Goal: Find contact information: Find contact information

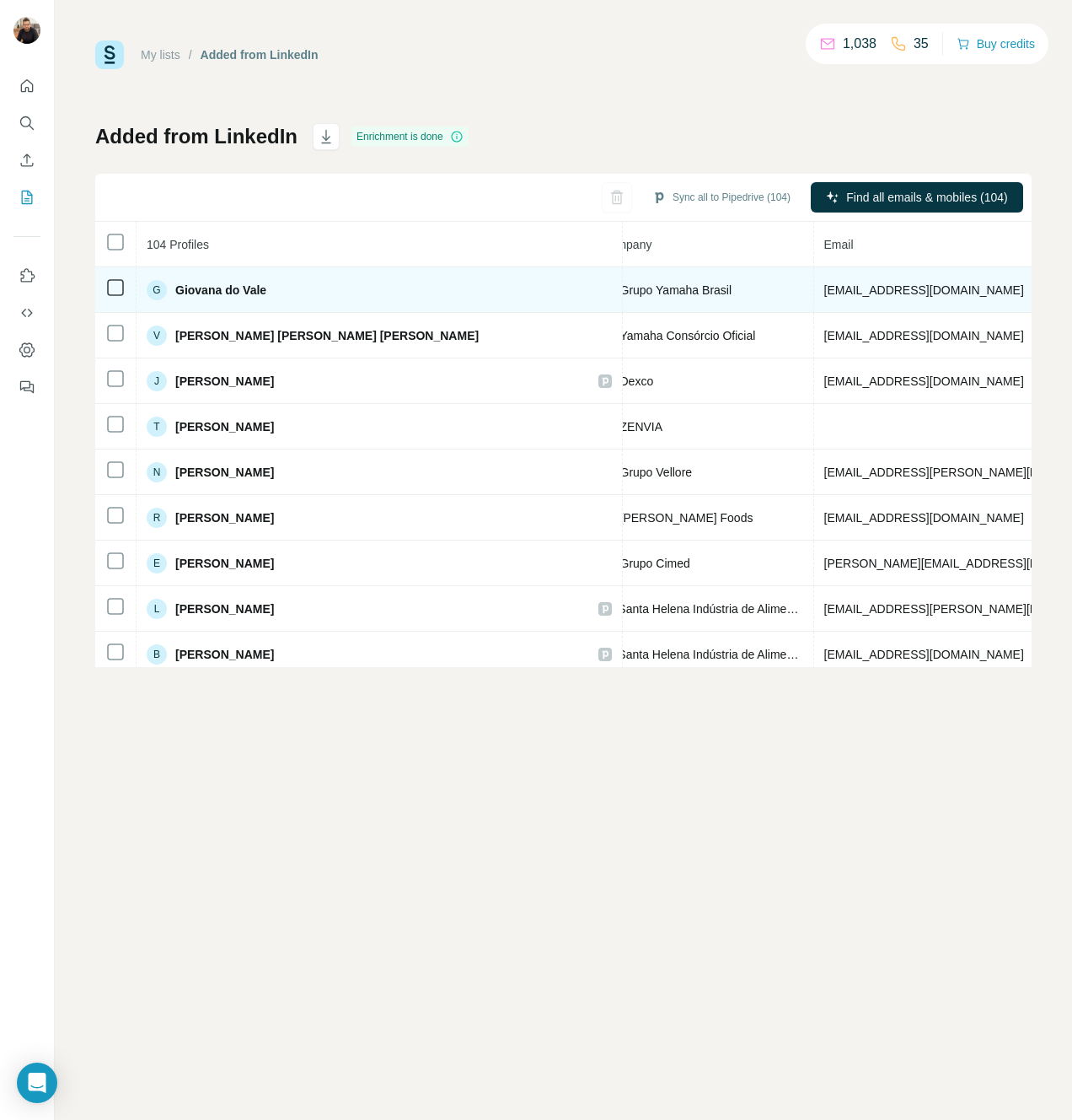
scroll to position [0, 449]
click at [828, 295] on span "[EMAIL_ADDRESS][DOMAIN_NAME]" at bounding box center [928, 290] width 200 height 14
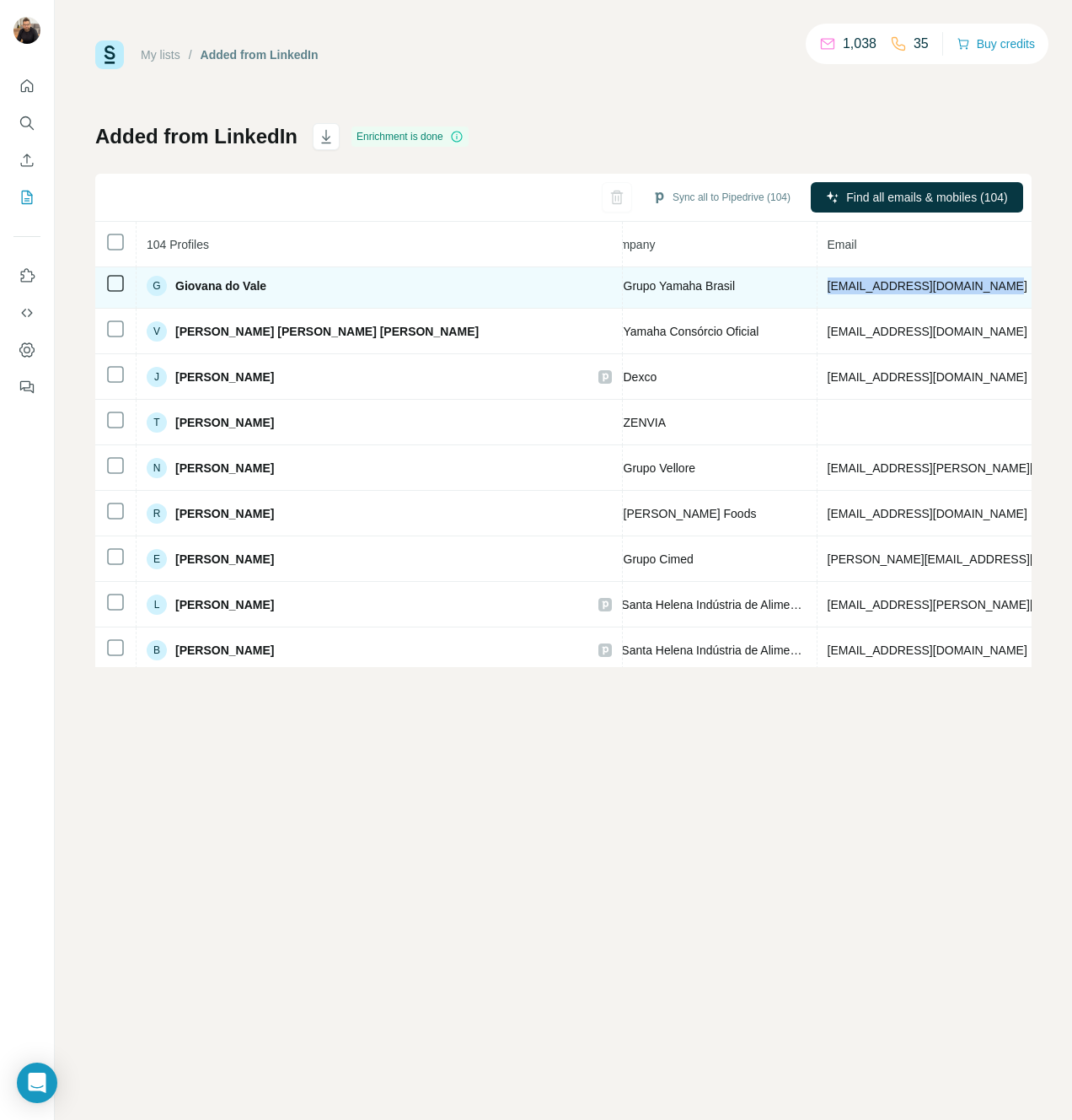
drag, startPoint x: 827, startPoint y: 291, endPoint x: 662, endPoint y: 288, distance: 165.0
click at [818, 288] on td "[EMAIL_ADDRESS][DOMAIN_NAME]" at bounding box center [1025, 286] width 416 height 46
drag, startPoint x: 825, startPoint y: 285, endPoint x: 628, endPoint y: 288, distance: 197.0
click at [818, 288] on td "[EMAIL_ADDRESS][DOMAIN_NAME]" at bounding box center [1025, 286] width 416 height 46
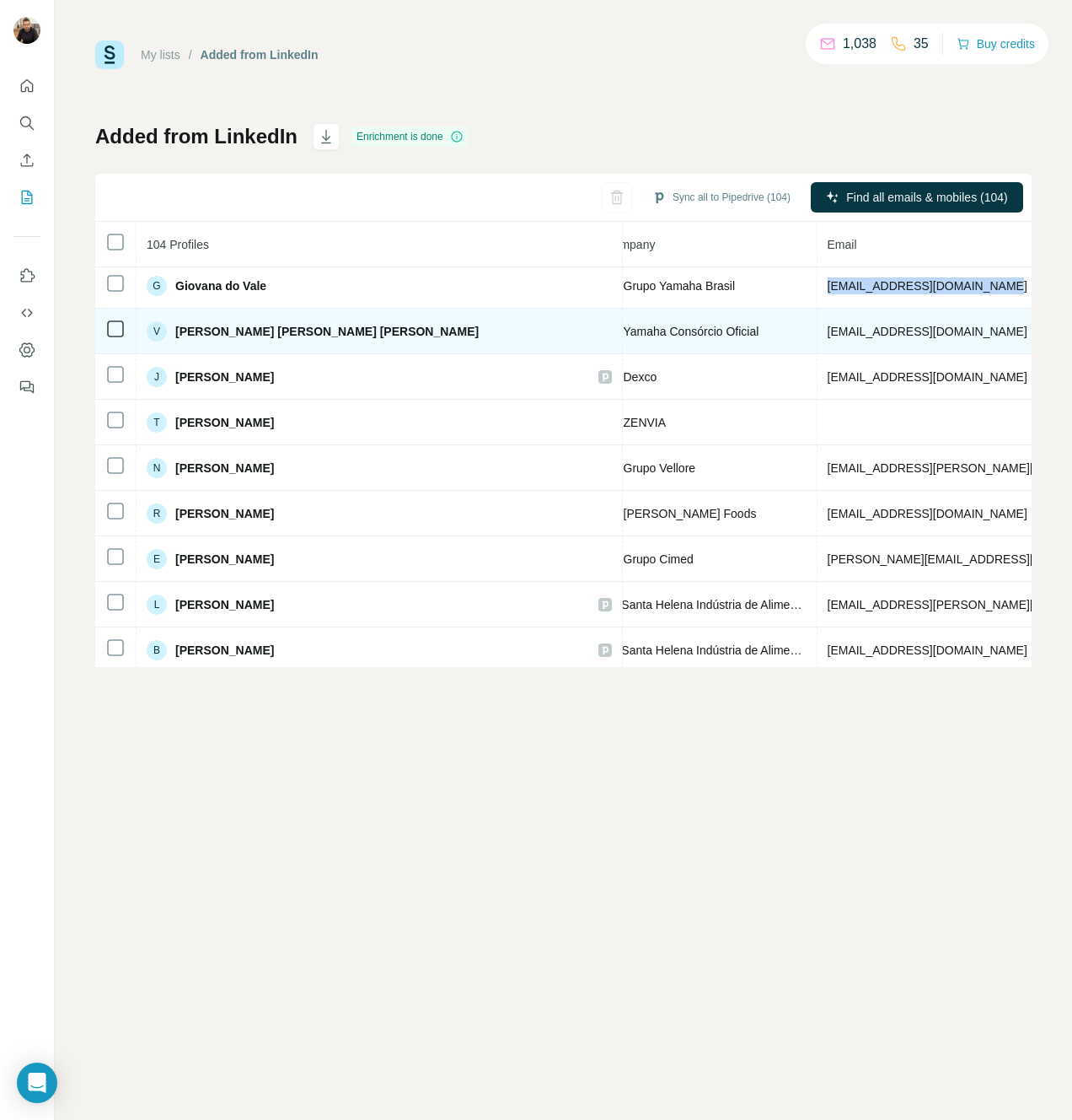
copy span "[EMAIL_ADDRESS][DOMAIN_NAME]"
drag, startPoint x: 624, startPoint y: 330, endPoint x: 861, endPoint y: 338, distance: 237.1
click at [861, 338] on td "[EMAIL_ADDRESS][DOMAIN_NAME]" at bounding box center [1025, 332] width 416 height 46
copy span "[EMAIL_ADDRESS][DOMAIN_NAME]"
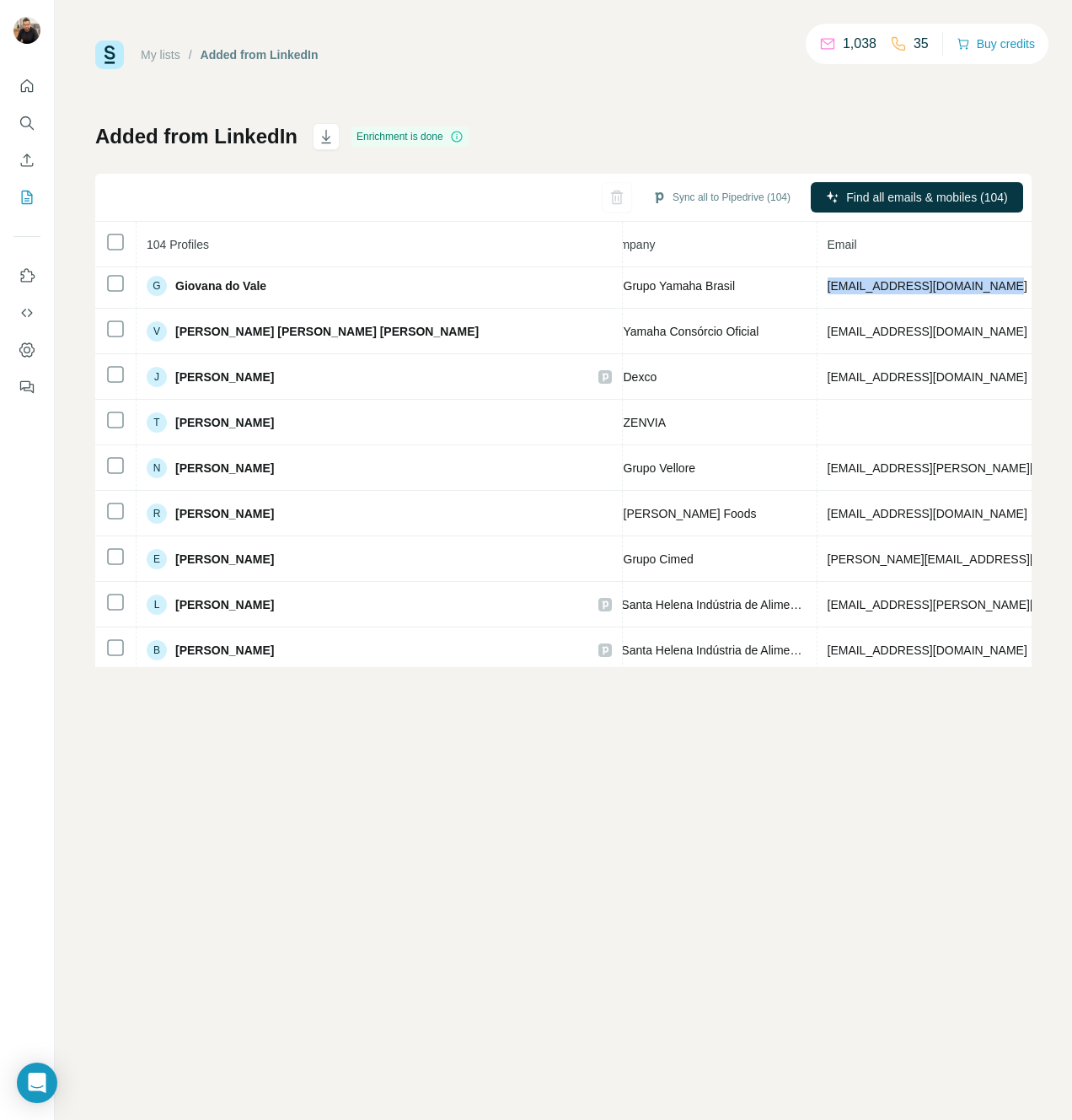
click at [175, 59] on link "My lists" at bounding box center [160, 55] width 40 height 14
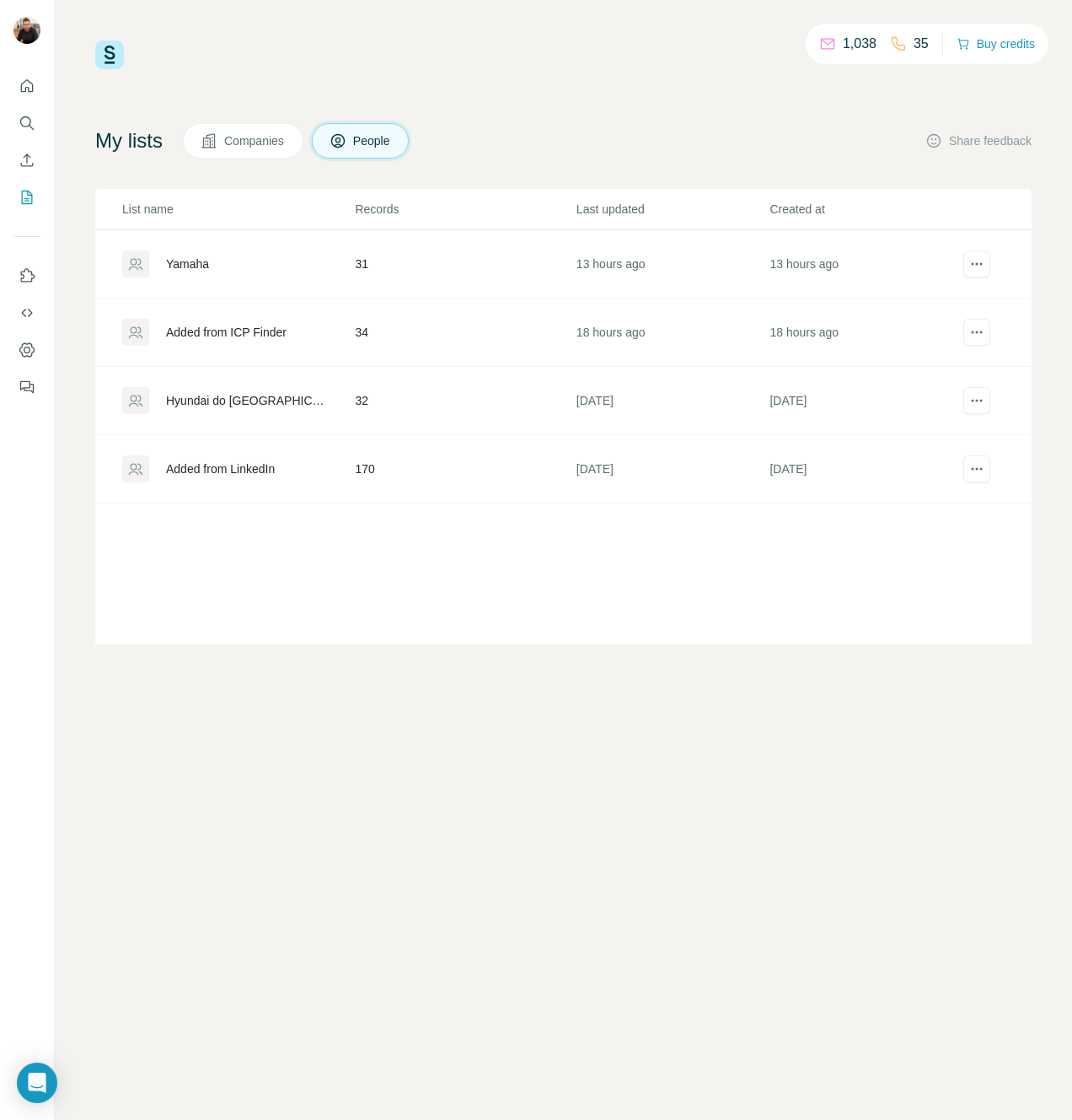
click at [189, 255] on div "Yamaha" at bounding box center [187, 264] width 43 height 17
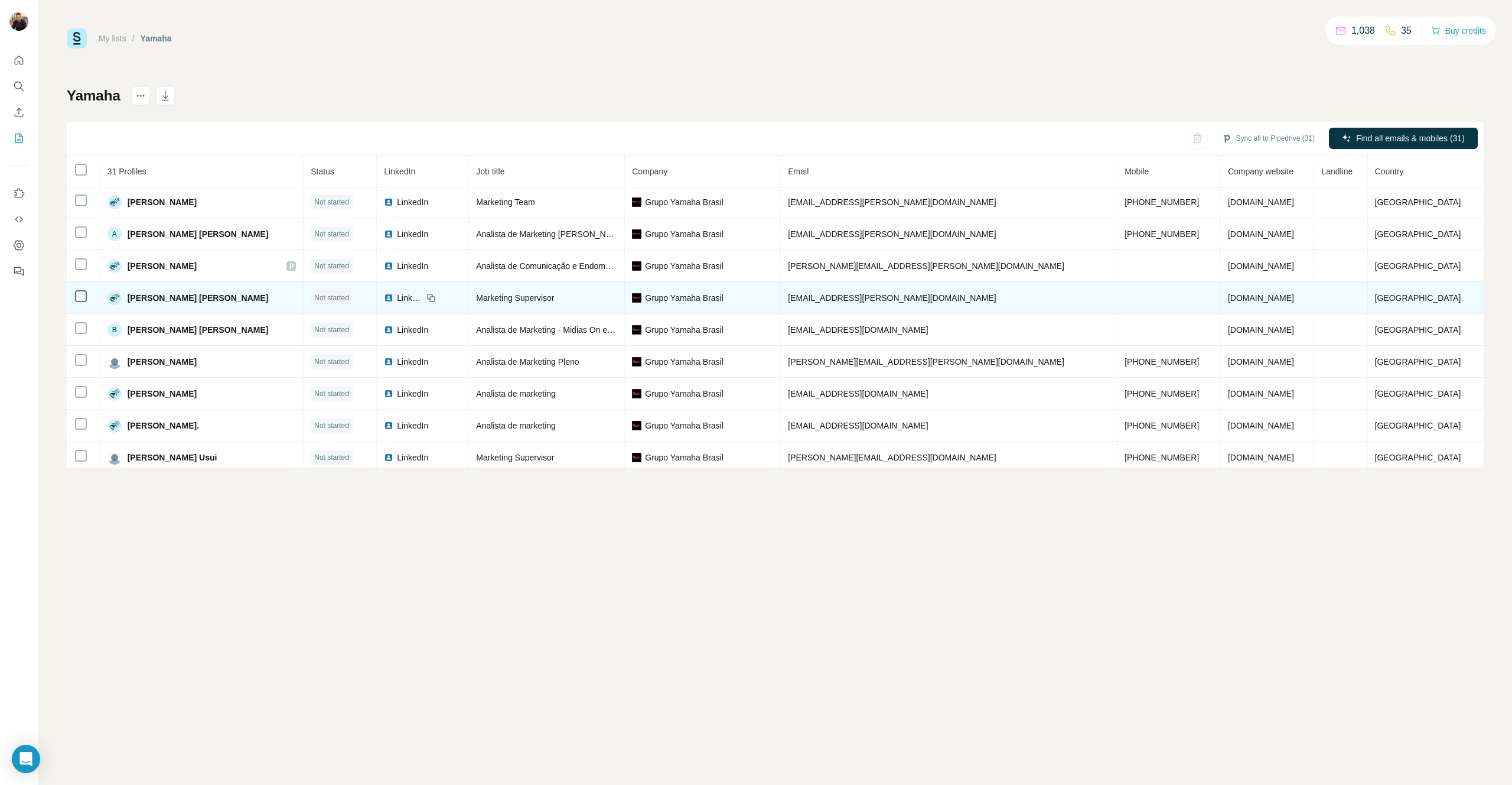
scroll to position [5, 0]
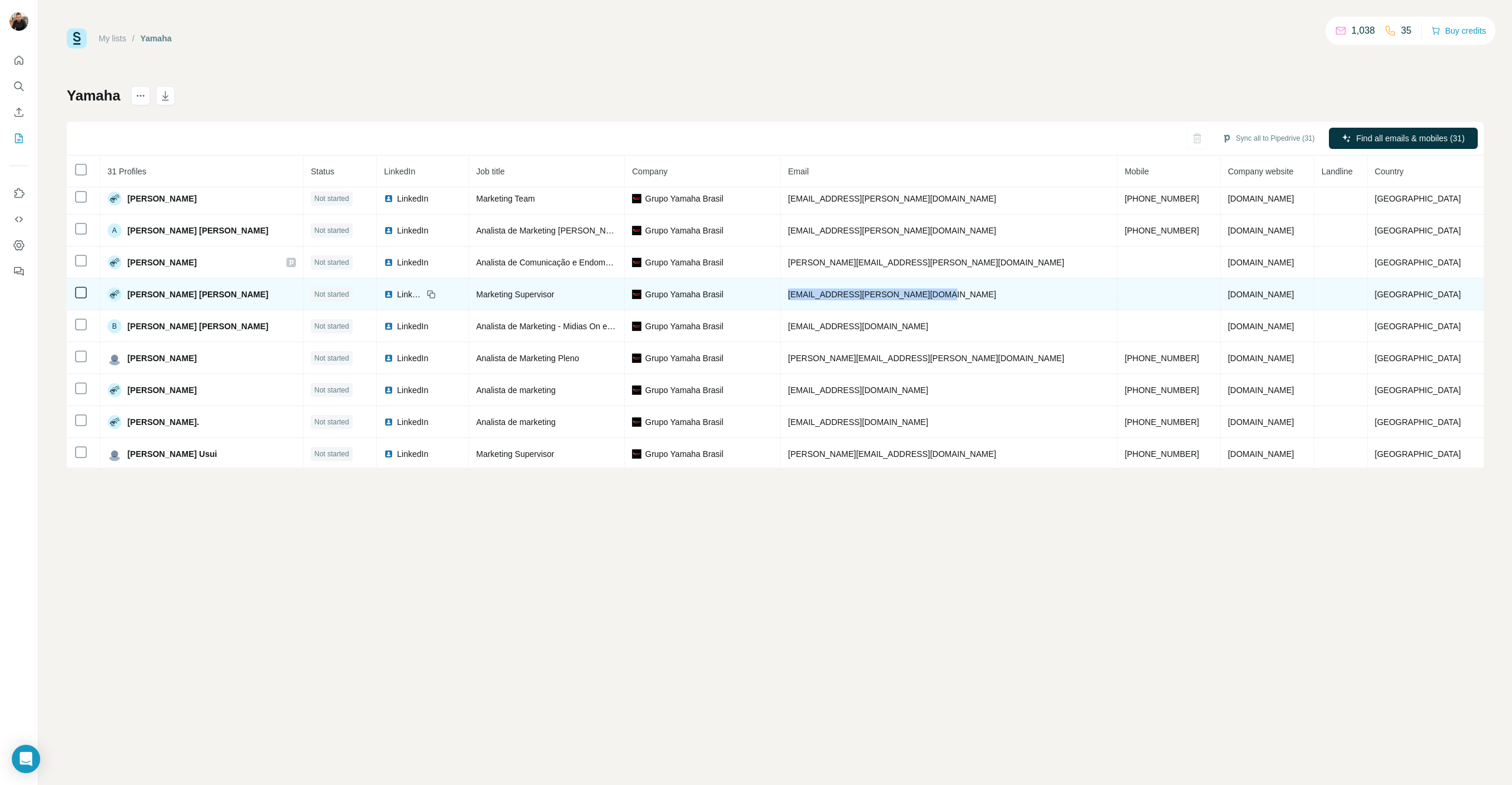
drag, startPoint x: 779, startPoint y: 300, endPoint x: 939, endPoint y: 294, distance: 160.1
click at [751, 294] on td "[EMAIL_ADDRESS][PERSON_NAME][DOMAIN_NAME]" at bounding box center [949, 294] width 336 height 32
copy span "[EMAIL_ADDRESS][PERSON_NAME][DOMAIN_NAME]"
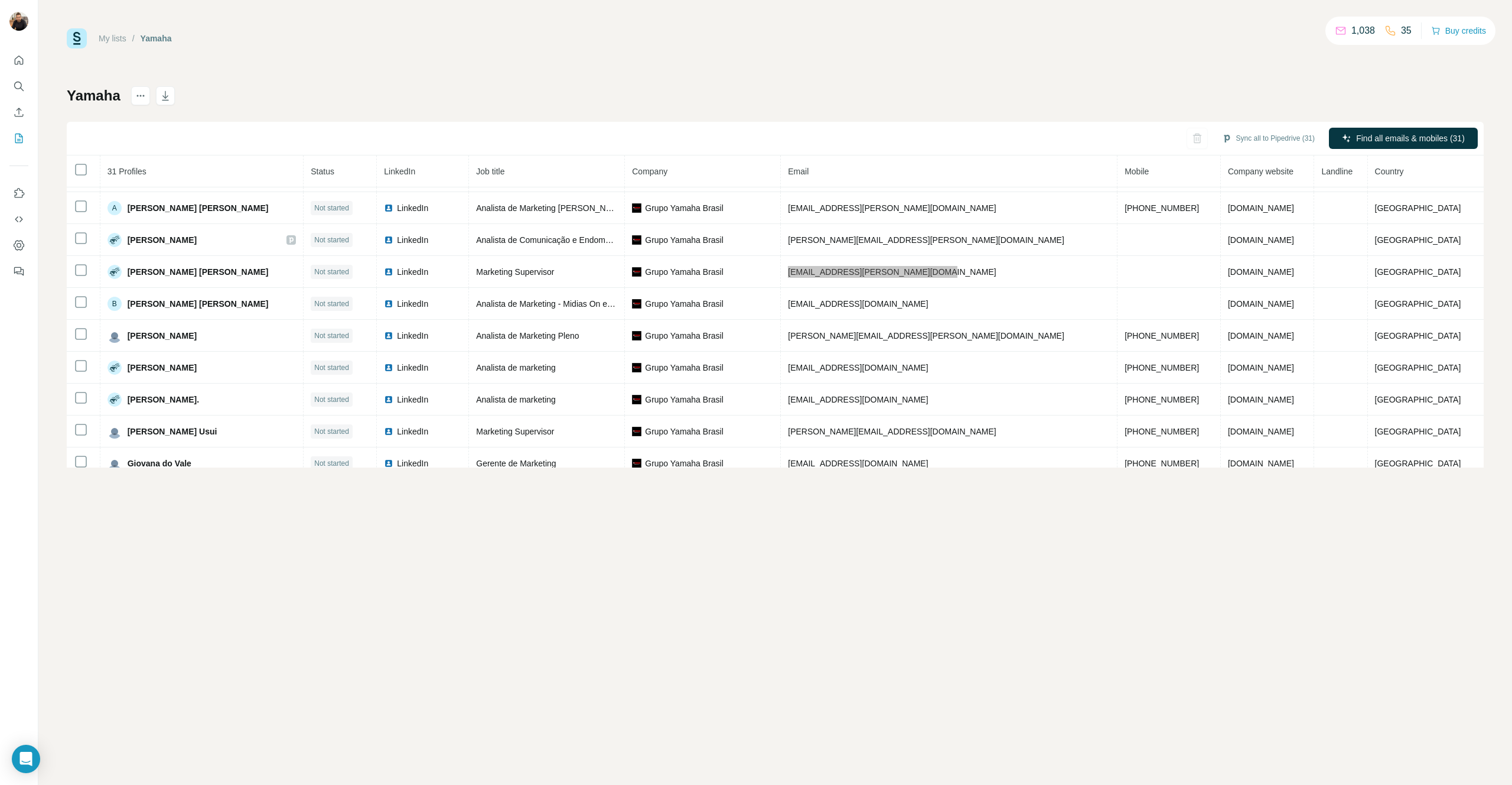
scroll to position [39, 0]
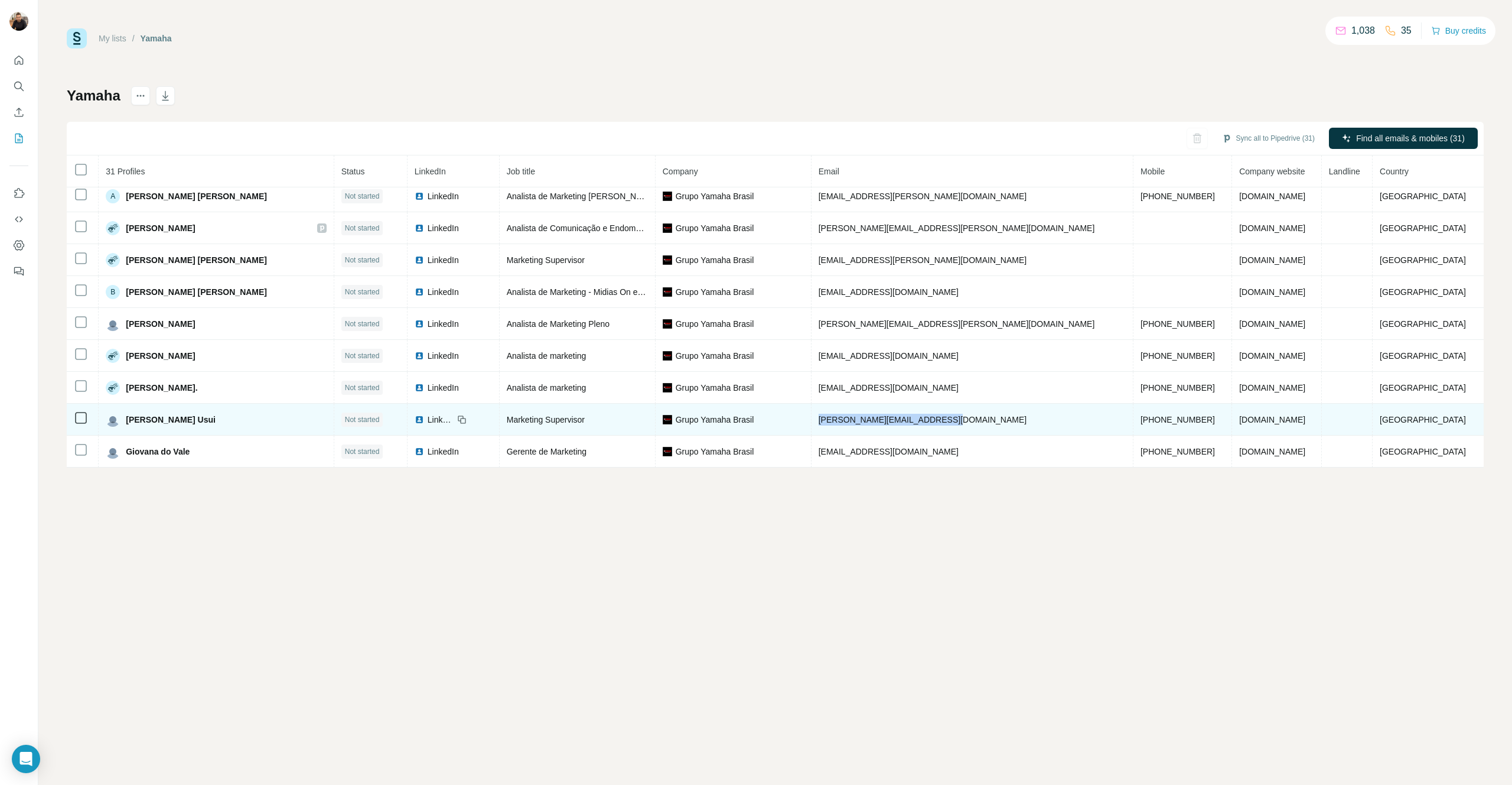
drag, startPoint x: 829, startPoint y: 422, endPoint x: 954, endPoint y: 425, distance: 125.0
click at [751, 425] on td "[PERSON_NAME][EMAIL_ADDRESS][DOMAIN_NAME]" at bounding box center [973, 420] width 322 height 32
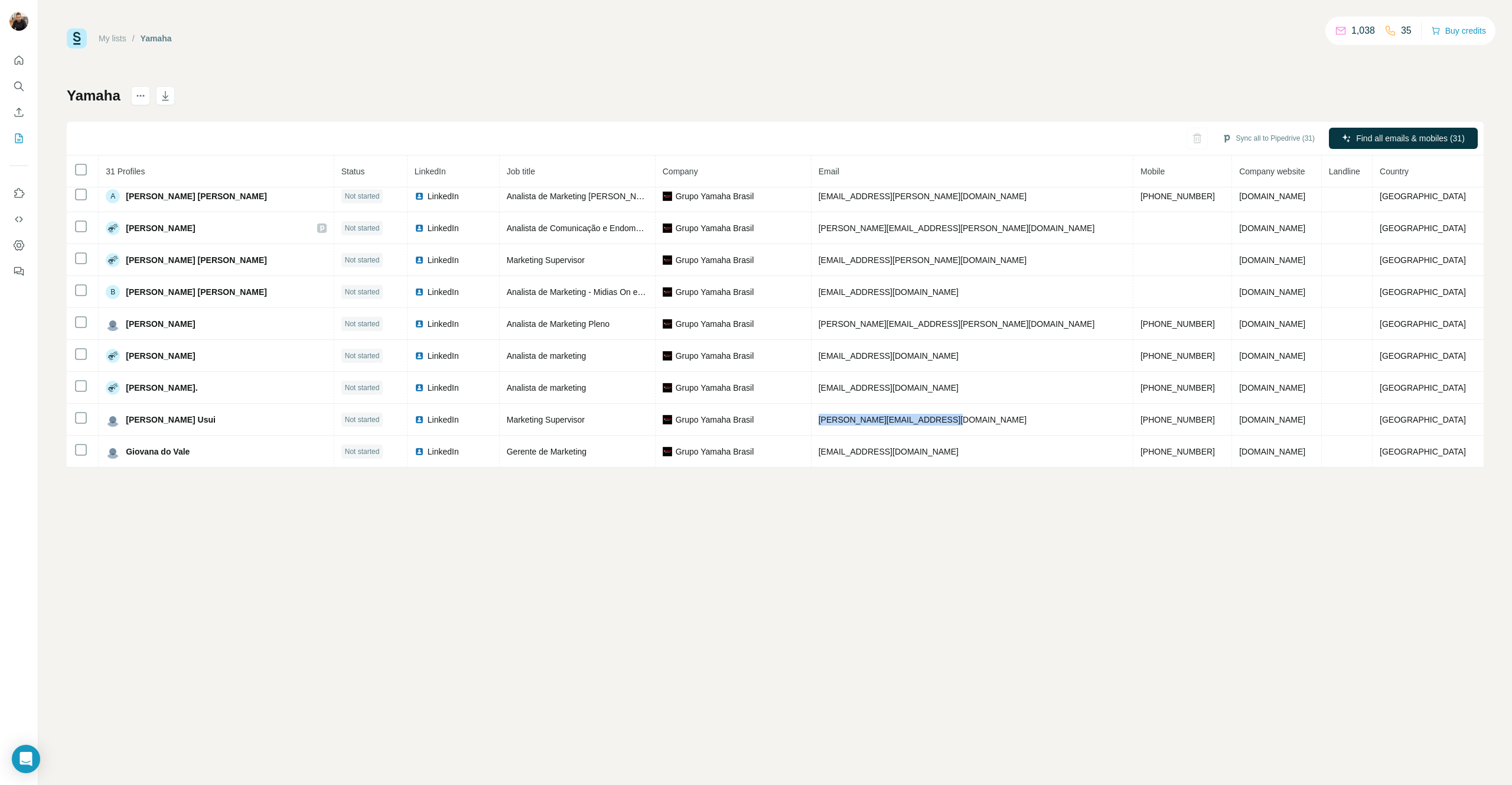
copy span "[PERSON_NAME][EMAIL_ADDRESS][DOMAIN_NAME]"
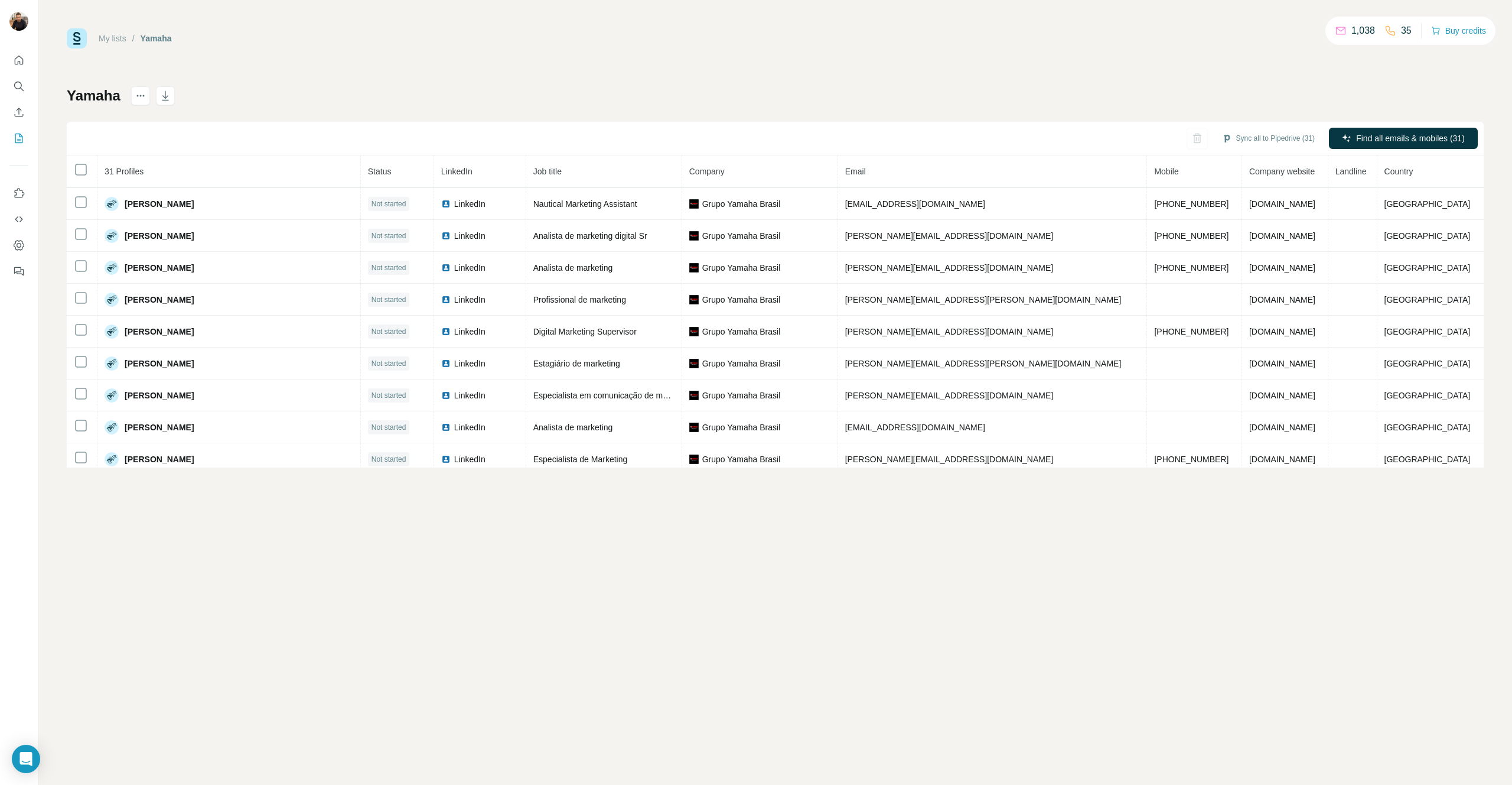
scroll to position [709, 0]
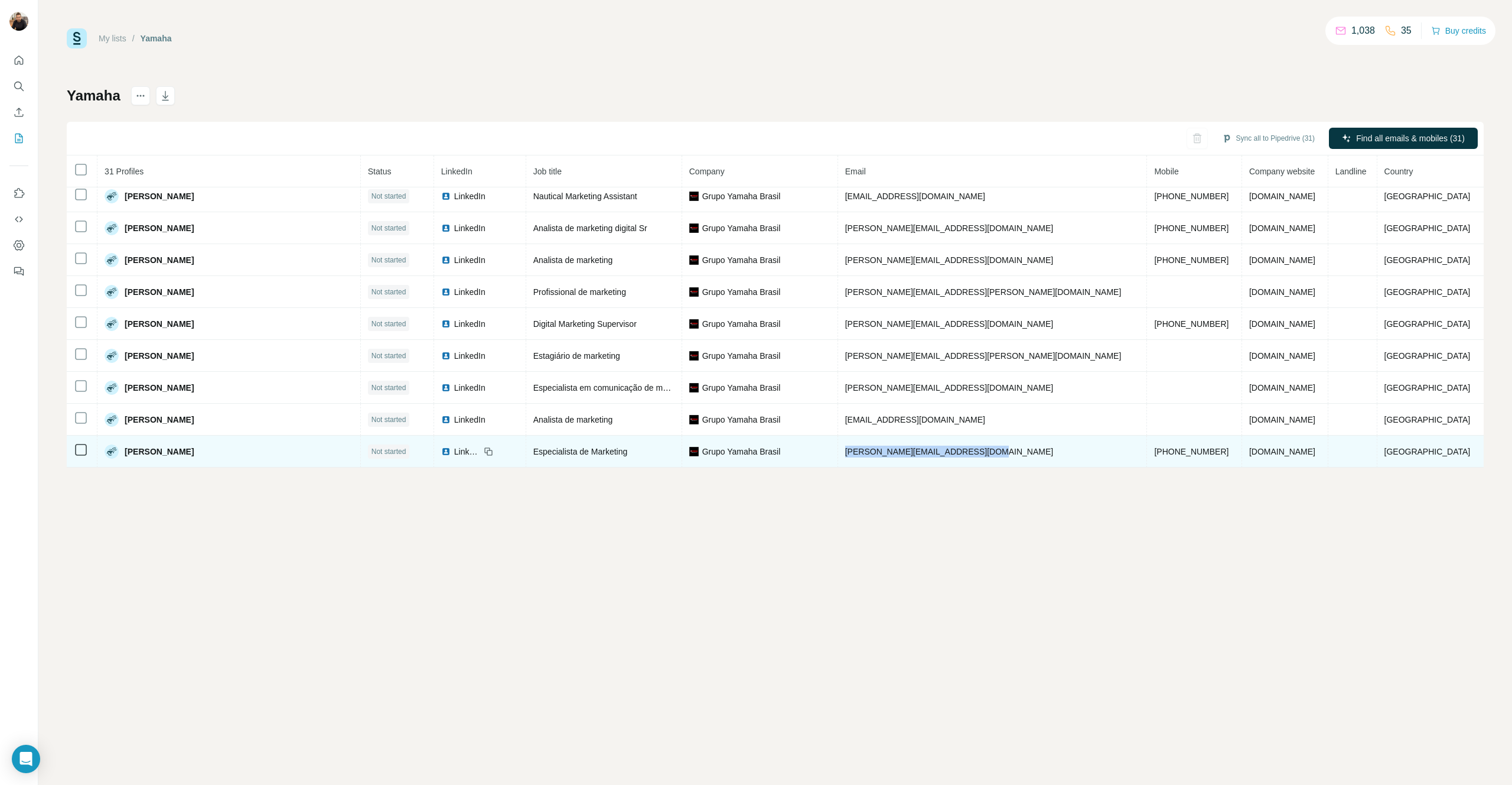
drag, startPoint x: 824, startPoint y: 453, endPoint x: 980, endPoint y: 454, distance: 156.0
click at [751, 454] on td "[PERSON_NAME][EMAIL_ADDRESS][DOMAIN_NAME]" at bounding box center [993, 451] width 310 height 32
copy span "[PERSON_NAME][EMAIL_ADDRESS][DOMAIN_NAME]"
